Goal: Information Seeking & Learning: Learn about a topic

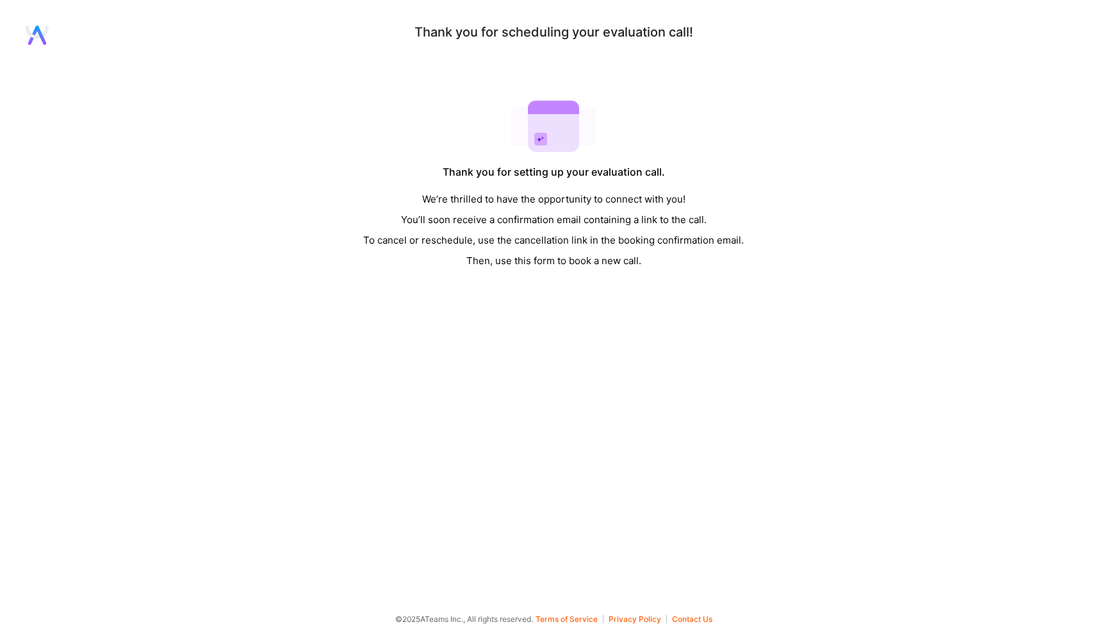
click at [40, 32] on icon at bounding box center [40, 35] width 11 height 19
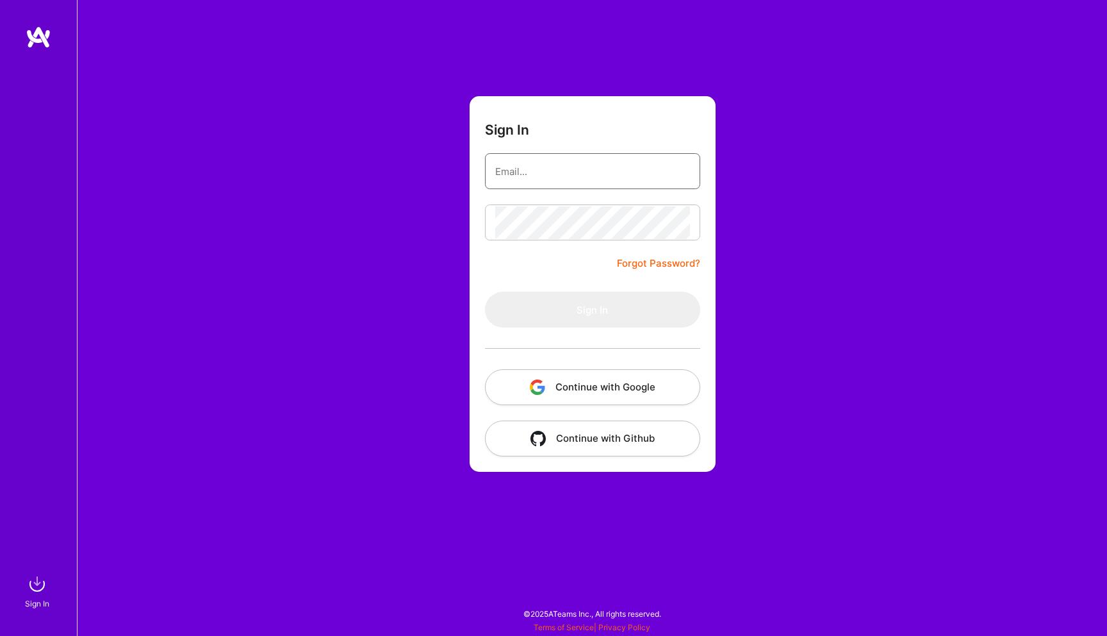
type input "[EMAIL_ADDRESS][DOMAIN_NAME]"
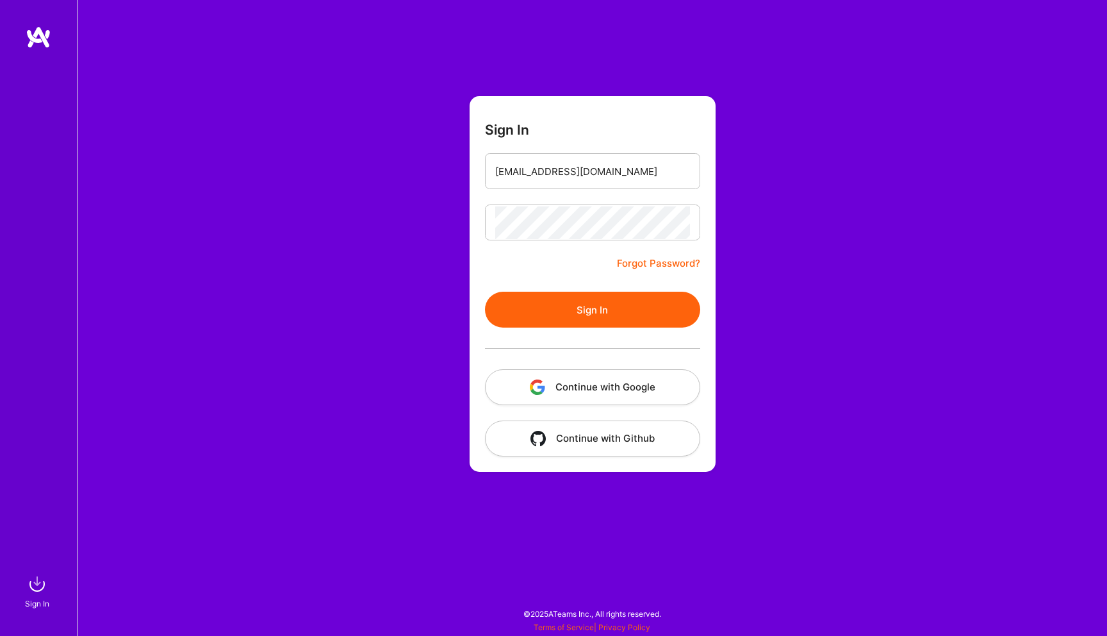
click at [613, 301] on button "Sign In" at bounding box center [592, 310] width 215 height 36
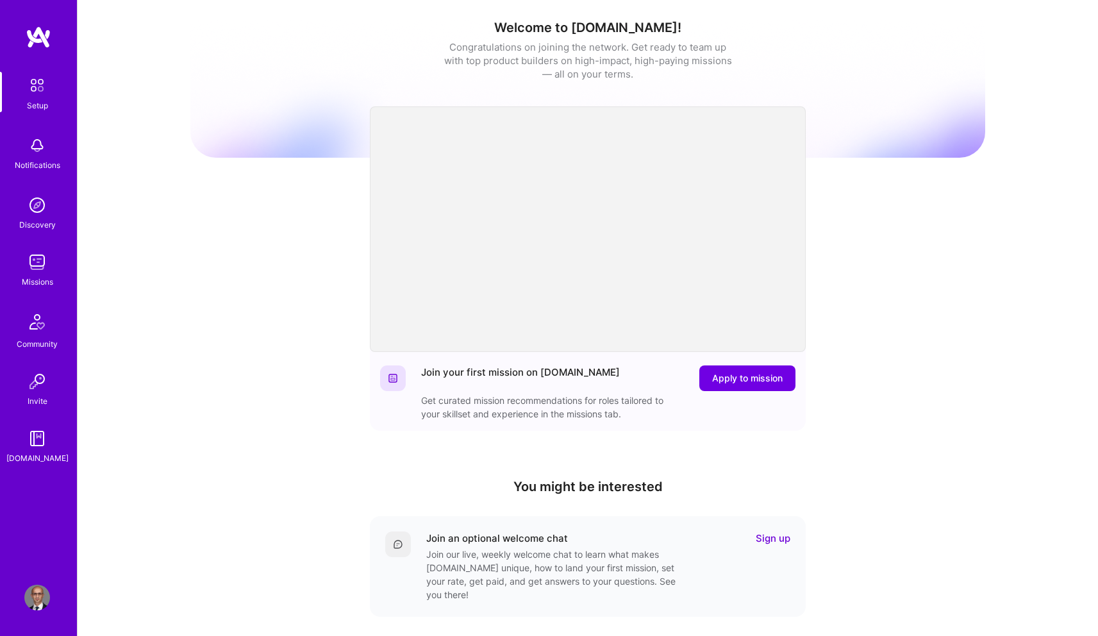
click at [29, 271] on img at bounding box center [37, 262] width 26 height 26
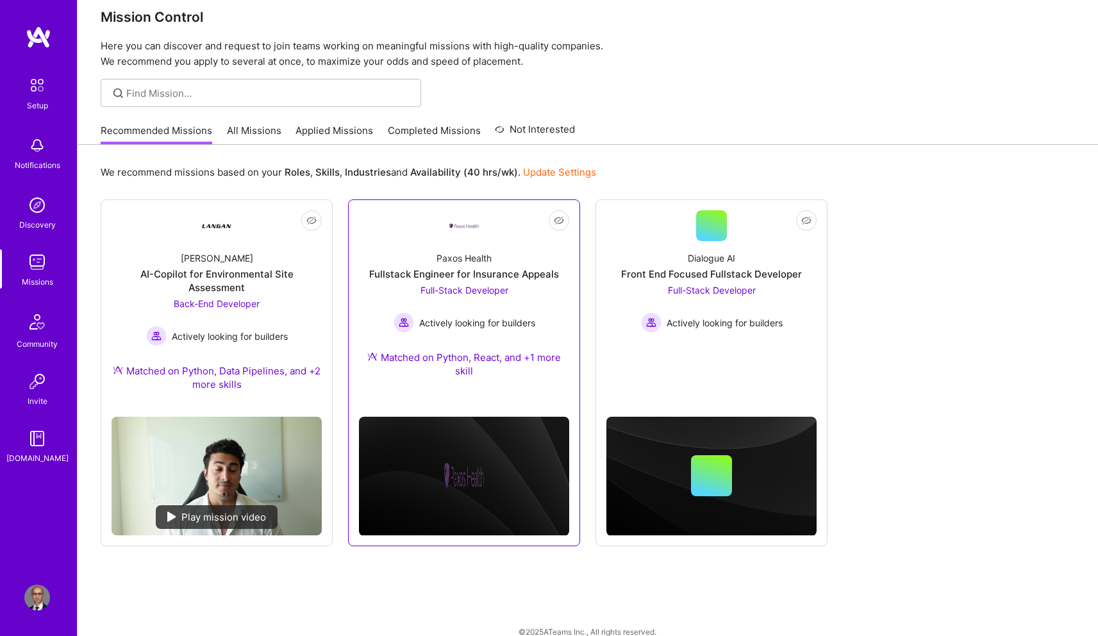
scroll to position [25, 0]
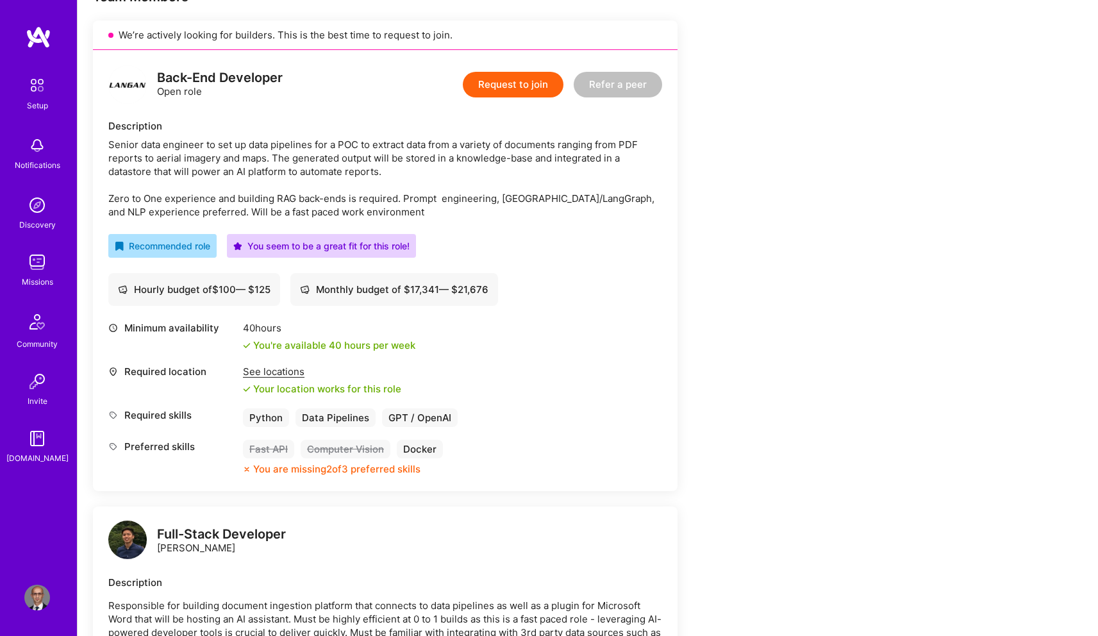
scroll to position [296, 0]
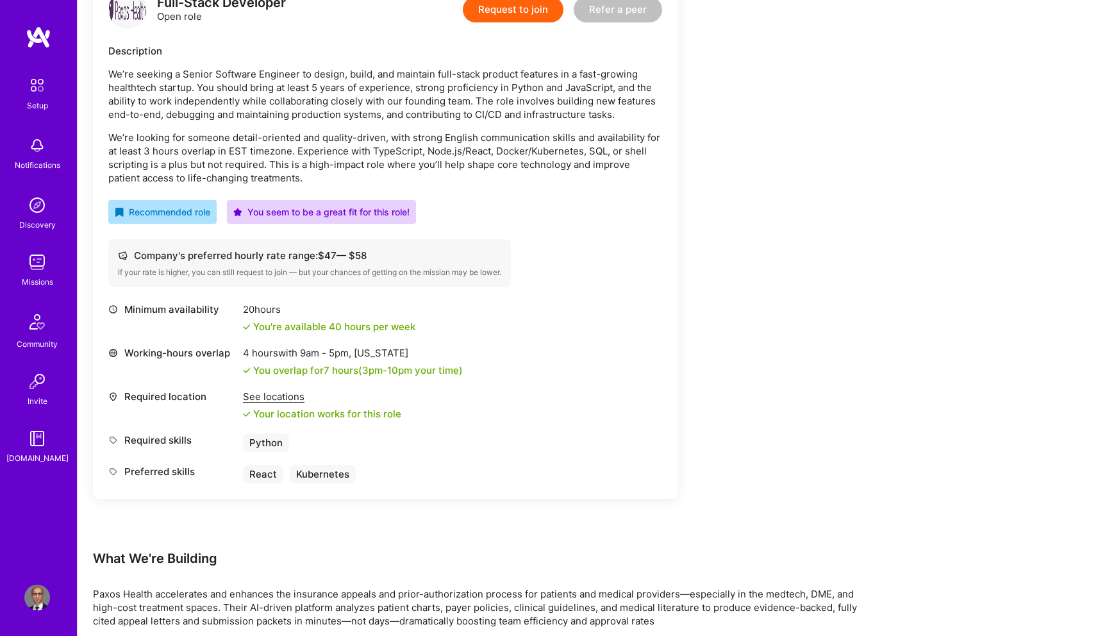
scroll to position [267, 0]
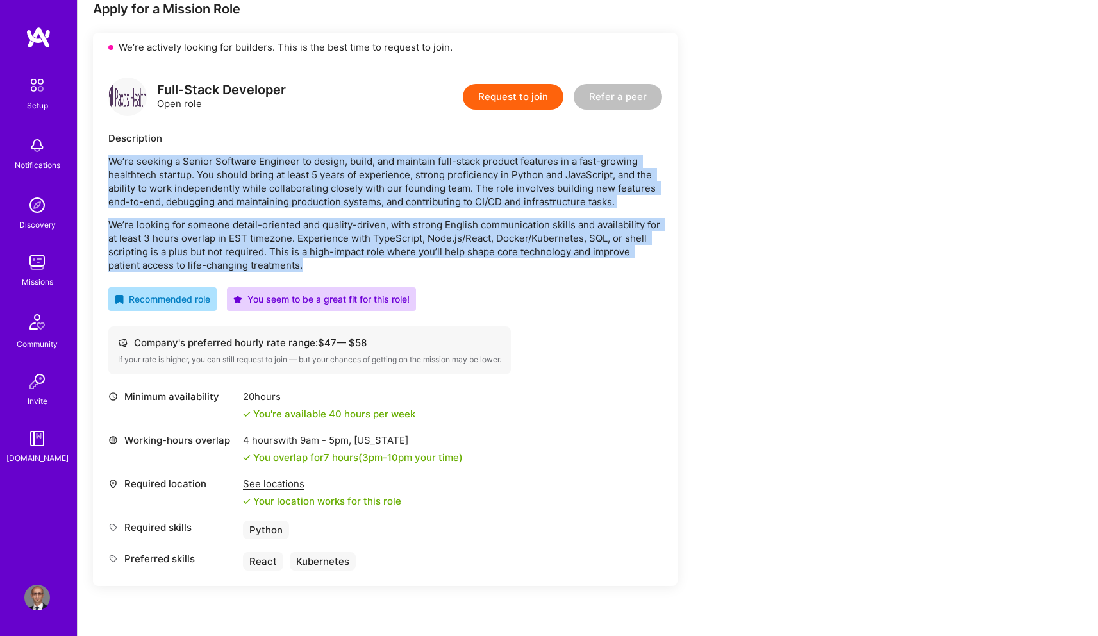
drag, startPoint x: 623, startPoint y: 201, endPoint x: 309, endPoint y: 261, distance: 319.6
click at [309, 261] on div "We’re seeking a Senior Software Engineer to design, build, and maintain full-st…" at bounding box center [385, 212] width 554 height 117
click at [309, 261] on p "We’re looking for someone detail-oriented and quality-driven, with strong Engli…" at bounding box center [385, 245] width 554 height 54
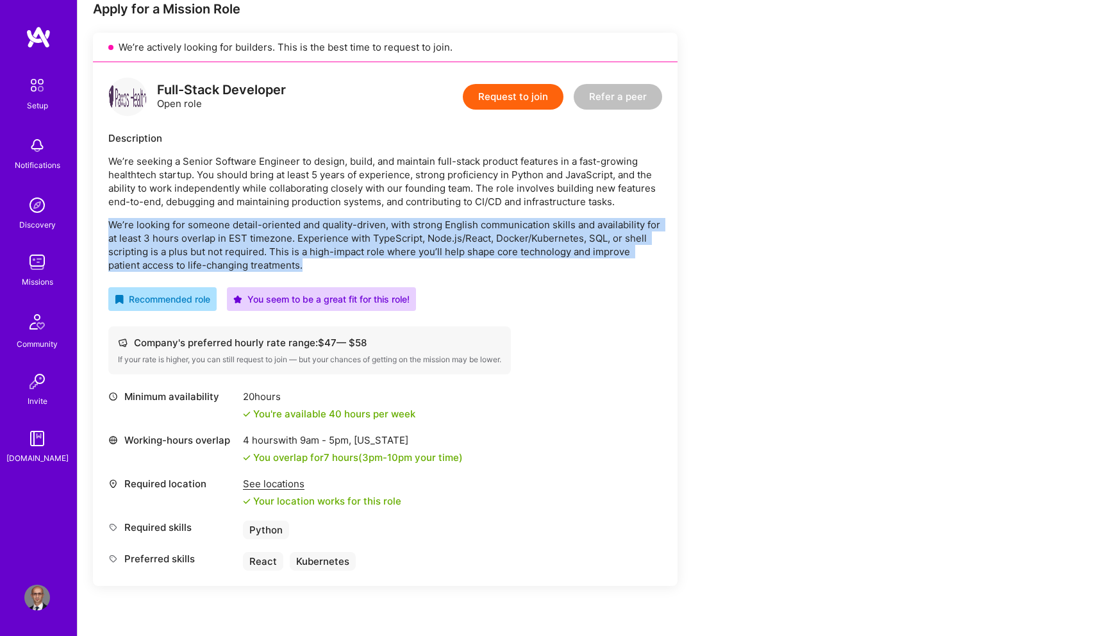
drag, startPoint x: 309, startPoint y: 261, endPoint x: 105, endPoint y: 222, distance: 207.4
click at [104, 222] on div "Full-Stack Developer Open role Request to join Refer a peer Description We’re s…" at bounding box center [385, 324] width 584 height 524
click at [291, 263] on p "We’re looking for someone detail-oriented and quality-driven, with strong Engli…" at bounding box center [385, 245] width 554 height 54
drag, startPoint x: 295, startPoint y: 265, endPoint x: 261, endPoint y: 211, distance: 63.6
click at [261, 211] on div "We’re seeking a Senior Software Engineer to design, build, and maintain full-st…" at bounding box center [385, 212] width 554 height 117
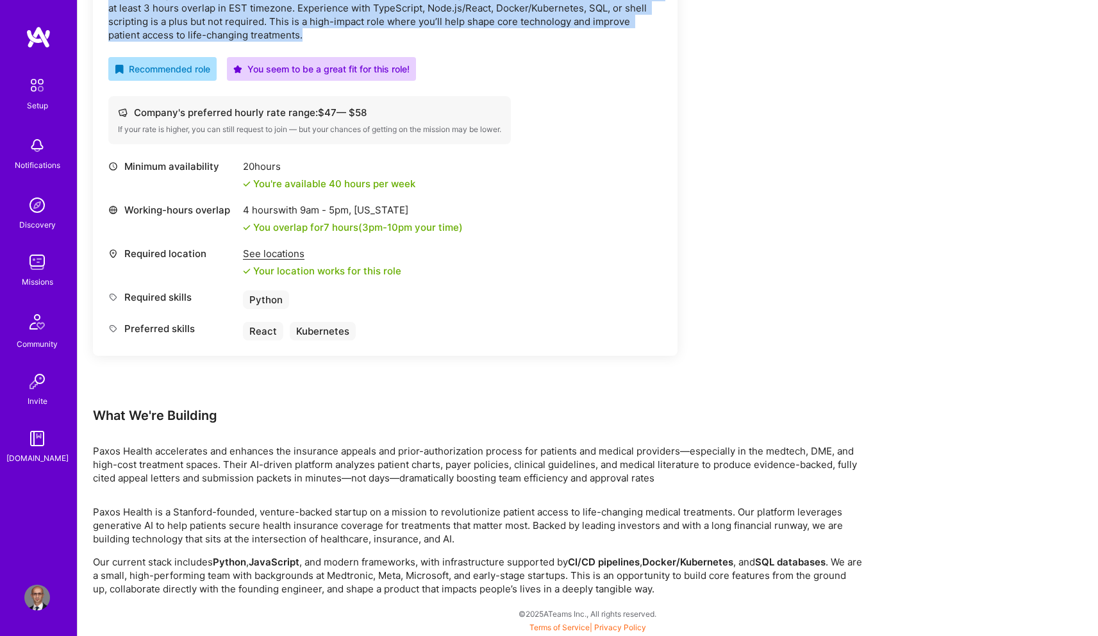
scroll to position [490, 0]
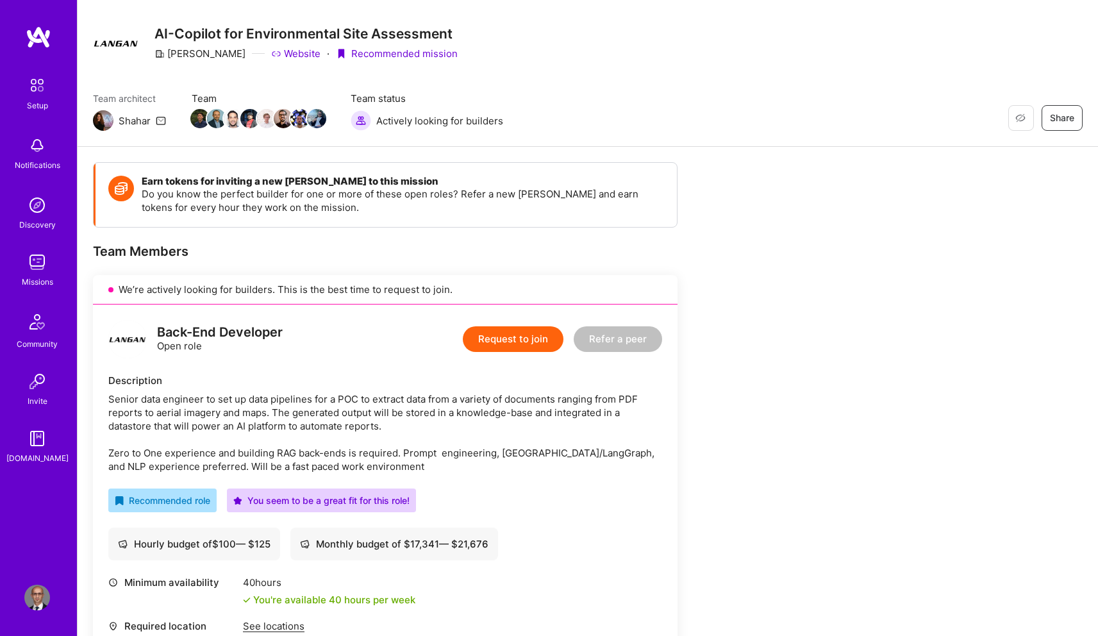
scroll to position [50, 0]
